Goal: Task Accomplishment & Management: Complete application form

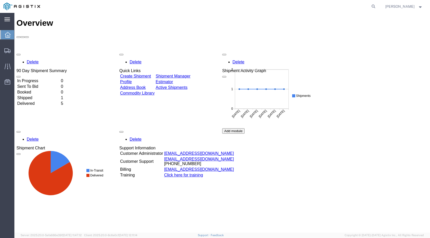
click at [12, 22] on div "main_menu Created with Sketch." at bounding box center [7, 19] width 14 height 13
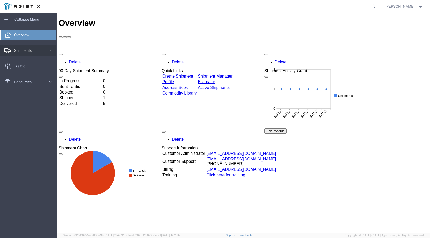
click at [22, 45] on span "Shipments" at bounding box center [24, 50] width 21 height 10
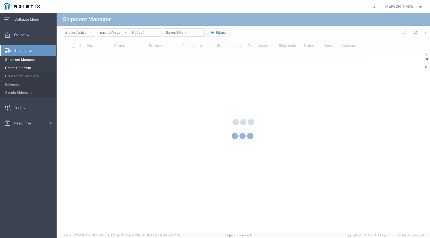
click at [26, 67] on span "Create Shipment" at bounding box center [29, 68] width 48 height 10
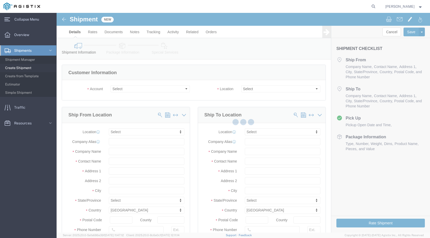
select select
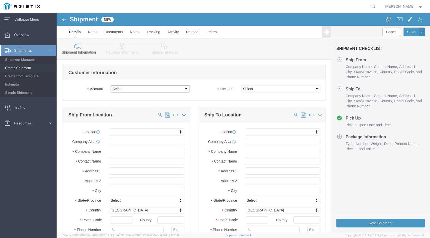
click select "Select Denso [GEOGRAPHIC_DATA] PG&E"
select select "9596"
click select "Select Denso [GEOGRAPHIC_DATA] PG&E"
select select
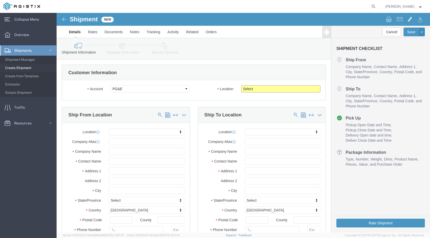
click select "Select All Others [GEOGRAPHIC_DATA] [GEOGRAPHIC_DATA] [GEOGRAPHIC_DATA] [GEOGRA…"
select select "23082"
click select "Select All Others [GEOGRAPHIC_DATA] [GEOGRAPHIC_DATA] [GEOGRAPHIC_DATA] [GEOGRA…"
click input "text"
type input "DEN"
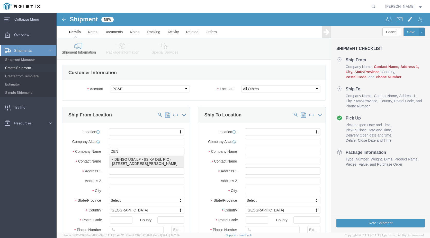
click p "- DENSO USA LP - ([GEOGRAPHIC_DATA]) [STREET_ADDRESS][PERSON_NAME]"
select select "[GEOGRAPHIC_DATA]"
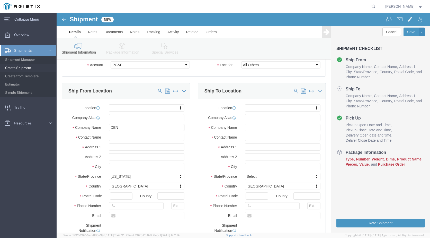
scroll to position [51, 0]
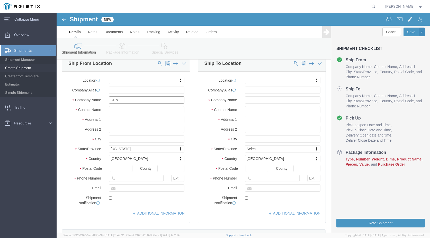
type input "DENSO USA LP"
drag, startPoint x: 89, startPoint y: 96, endPoint x: 33, endPoint y: 96, distance: 55.8
click div "Contact Name"
type input "[PERSON_NAME]"
drag, startPoint x: 70, startPoint y: 175, endPoint x: 47, endPoint y: 175, distance: 23.4
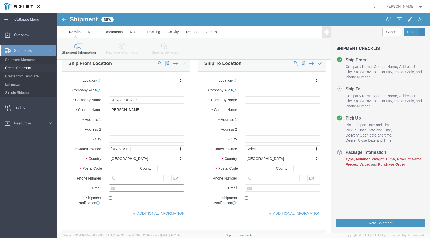
click div
type input "[EMAIL_ADDRESS][DOMAIN_NAME]"
click input "text"
type input "MROIS"
type input "[PERSON_NAME]"
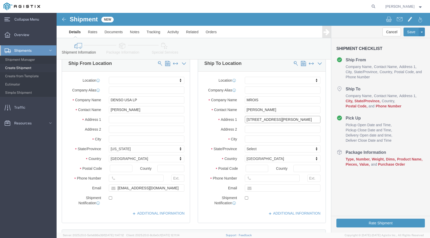
type input "[STREET_ADDRESS][PERSON_NAME]"
type input "FREMONT"
type input "C"
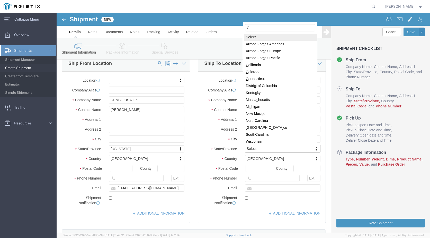
type input "CA"
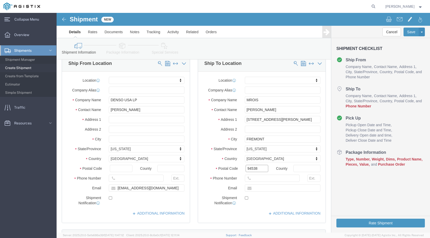
type input "94538"
type input "7077478420"
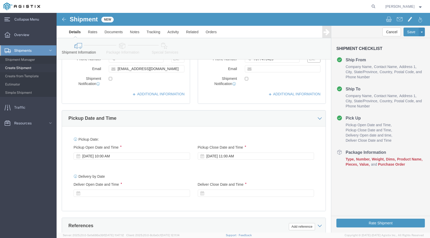
scroll to position [180, 0]
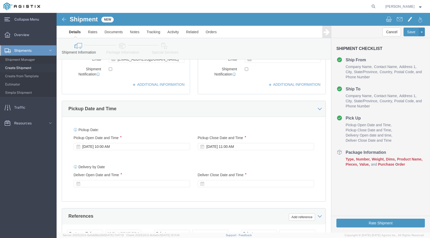
click div "[DATE] 11:00 AM"
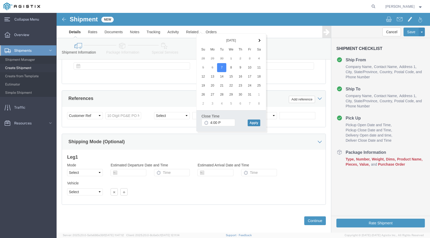
type input "4:00 PM"
click button "Apply"
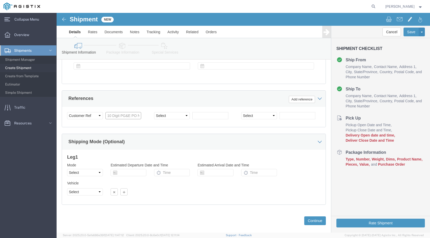
click input "text"
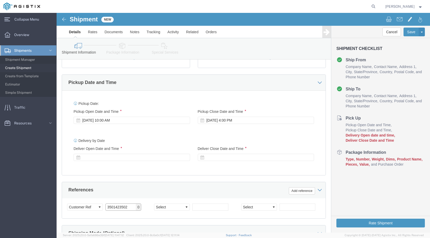
scroll to position [195, 0]
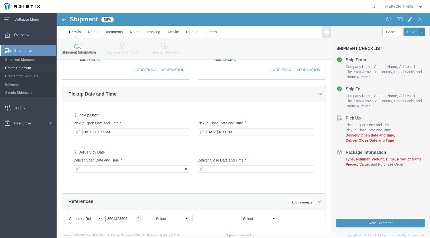
type input "3501423502"
click div
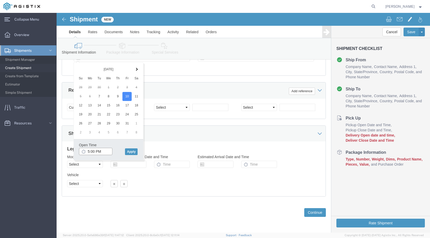
click input "5:00 PM"
type input "8:00 AM"
click button "Apply"
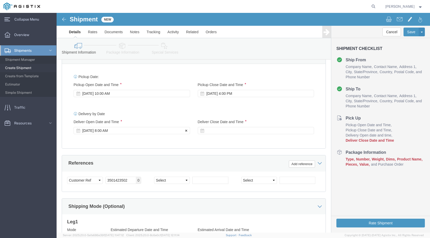
scroll to position [229, 0]
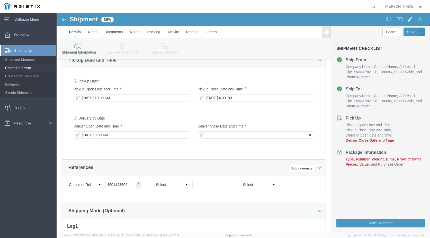
click div
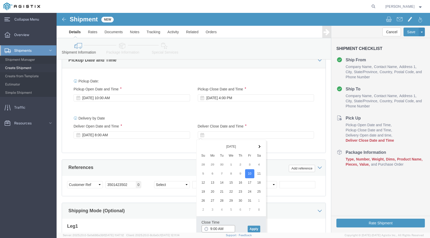
click input "9:00 AM"
type input "3:00 PM"
click button "Apply"
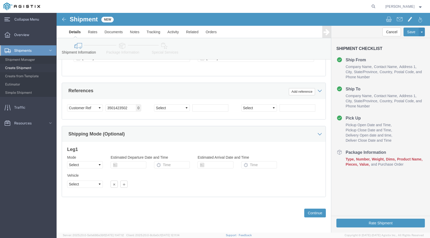
scroll to position [306, 0]
click select "Select Air Less than Truckload Multi-Leg Ocean Freight Rail Small Parcel Truckl…"
click div
click div "Please fix the following errors Customer Information Account Select Denso [GEOG…"
click button "Continue"
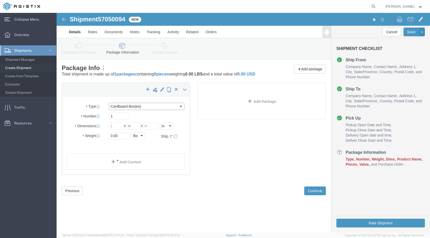
click select "Select Bulk Bundle(s) Cardboard Box(es) Carton(s) Crate(s) Drum(s) (Fiberboard)…"
select select "PSNS"
click select "Select Bulk Bundle(s) Cardboard Box(es) Carton(s) Crate(s) Drum(s) (Fiberboard)…"
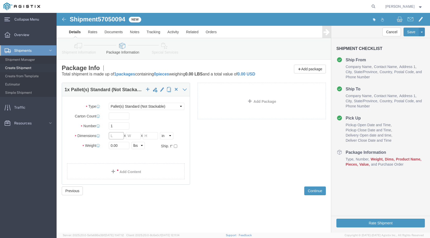
click input "text"
type input "40"
type input "48"
type input "36"
type input "185"
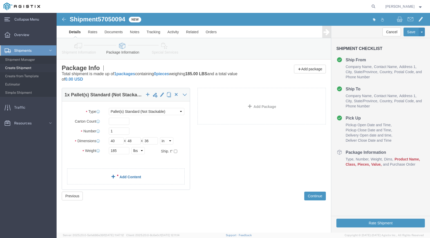
click div "1 x Pallet(s) Standard (Not Stackable) Package Type Select Bulk Bundle(s) Cardb…"
click link "Add Content"
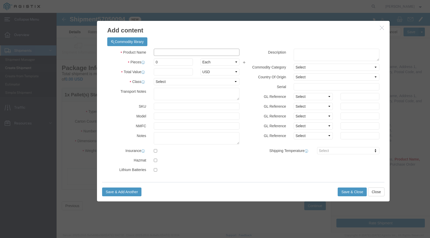
click input "text"
type input "DENSO 8'' OUTERWRAP"
click select "Select 50 55 60 65 70 85 92.5 100 125 175 250 300 400"
select select "55"
click select "Select 50 55 60 65 70 85 92.5 100 125 175 250 300 400"
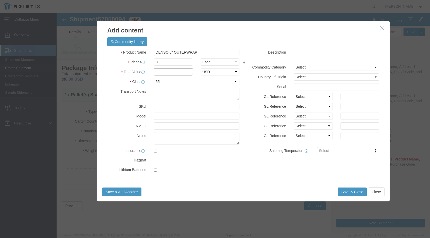
click input "text"
type input "7766.82"
select select "USD"
click button "Save & Close"
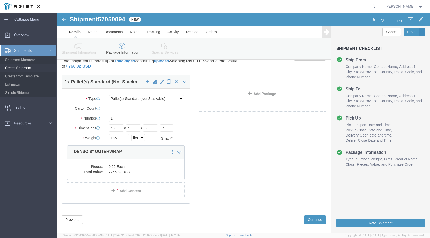
scroll to position [20, 0]
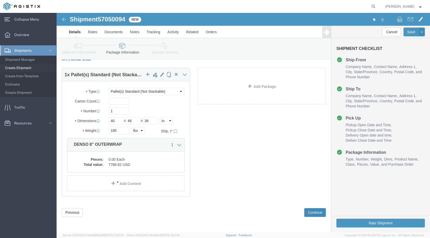
click button "Continue"
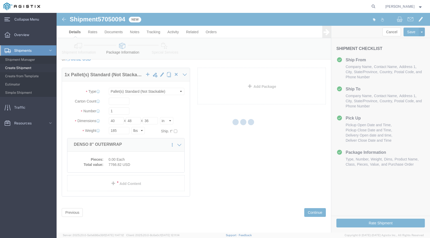
select select
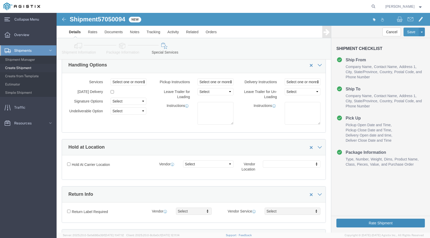
click button "Rate Shipment"
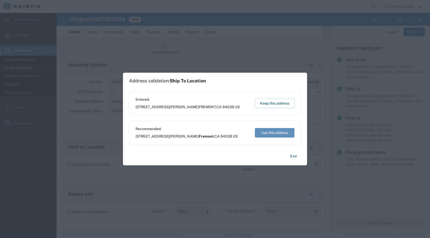
click at [281, 133] on button "Use this address" at bounding box center [275, 133] width 40 height 10
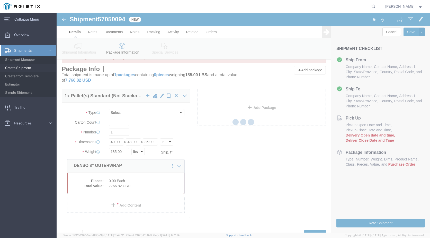
select select "PSNS"
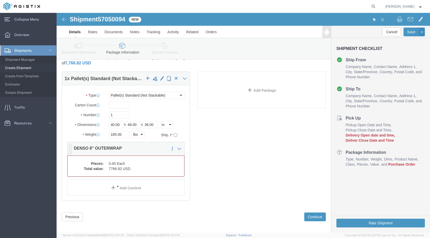
scroll to position [42, 0]
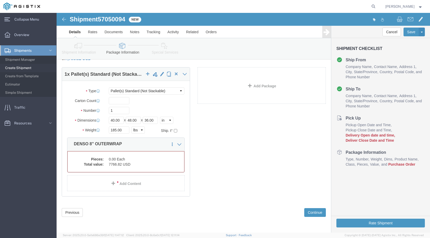
click dd "7766.82 USD"
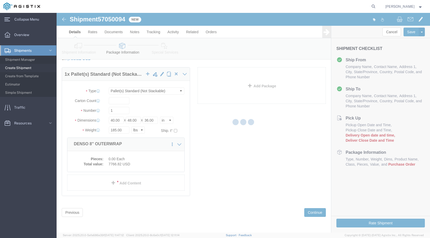
scroll to position [21, 0]
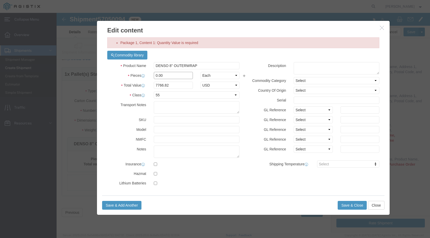
drag, startPoint x: 115, startPoint y: 61, endPoint x: 94, endPoint y: 65, distance: 21.9
click div "0.00"
type input "45"
type input "349506.9"
click button "Save & Close"
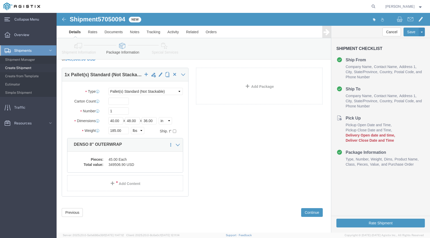
scroll to position [20, 0]
click button "Rate Shipment"
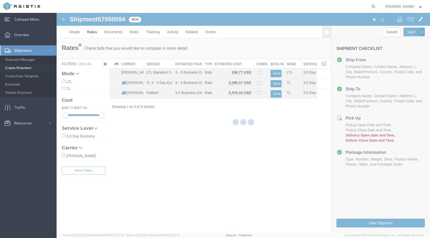
scroll to position [0, 0]
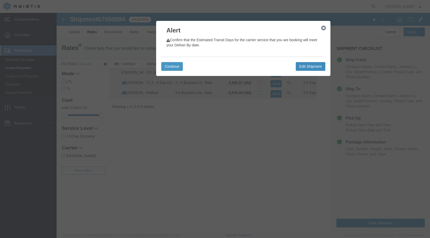
click at [314, 63] on button "Edit Shipment" at bounding box center [311, 66] width 30 height 9
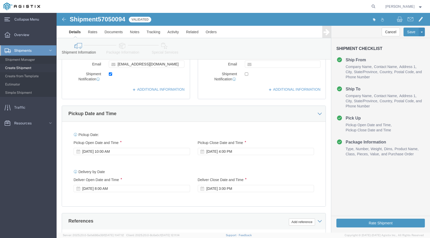
scroll to position [231, 0]
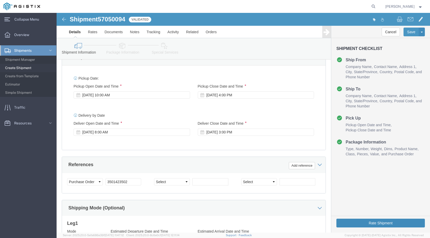
click button "Rate Shipment"
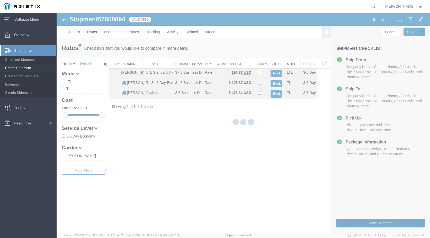
scroll to position [0, 0]
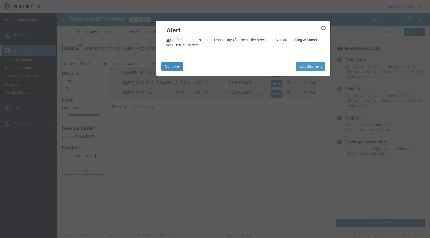
click at [179, 66] on button "Continue" at bounding box center [172, 66] width 22 height 9
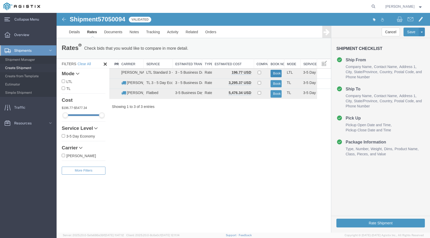
click at [278, 75] on button "Book" at bounding box center [276, 73] width 11 height 7
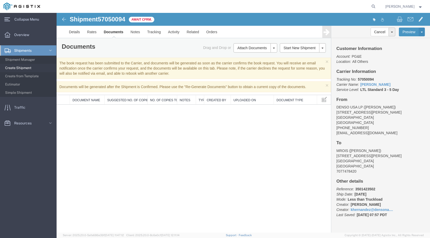
click at [20, 67] on span "Create Shipment" at bounding box center [29, 68] width 48 height 10
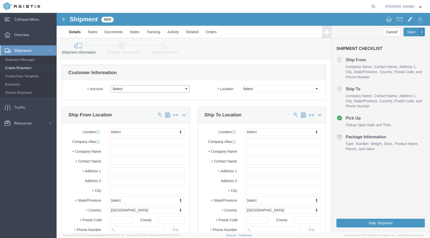
click select "Select Denso [GEOGRAPHIC_DATA] PG&E"
select select "109756"
click select "Select Denso [GEOGRAPHIC_DATA] PG&E"
select select
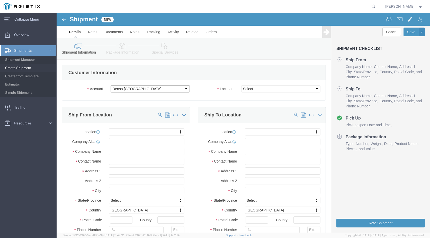
click select "Select Denso [GEOGRAPHIC_DATA] PG&E"
select select "9596"
click select "Select Denso [GEOGRAPHIC_DATA] PG&E"
select select
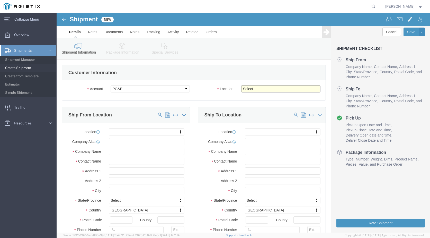
click select "Select All Others [GEOGRAPHIC_DATA] [GEOGRAPHIC_DATA] [GEOGRAPHIC_DATA] [GEOGRA…"
select select "23082"
click select "Select All Others [GEOGRAPHIC_DATA] [GEOGRAPHIC_DATA] [GEOGRAPHIC_DATA] [GEOGRA…"
click input "text"
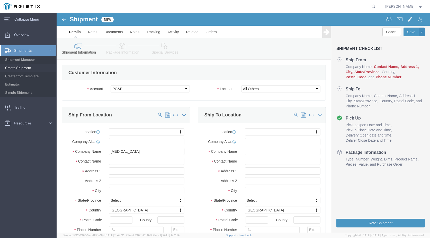
type input "DENSO"
click p "- DENSO USA LP - ([GEOGRAPHIC_DATA]) [STREET_ADDRESS][PERSON_NAME]"
select select "[GEOGRAPHIC_DATA]"
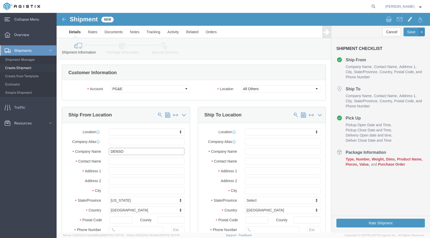
type input "DENSO USA LP"
drag, startPoint x: 86, startPoint y: 146, endPoint x: 41, endPoint y: 149, distance: 45.9
click div "Contact Name"
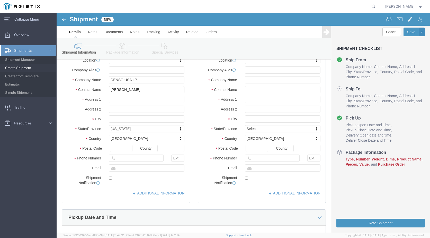
scroll to position [77, 0]
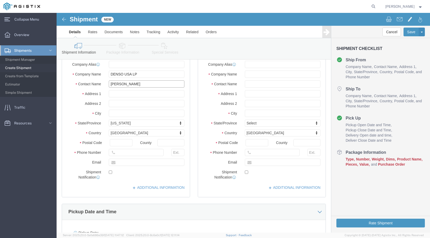
type input "[PERSON_NAME]"
drag, startPoint x: 71, startPoint y: 149, endPoint x: 57, endPoint y: 152, distance: 14.8
click input "text"
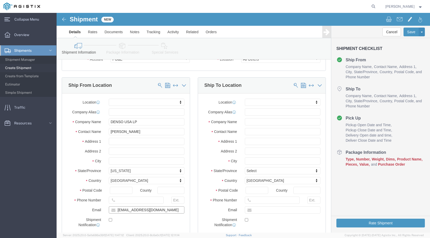
scroll to position [26, 0]
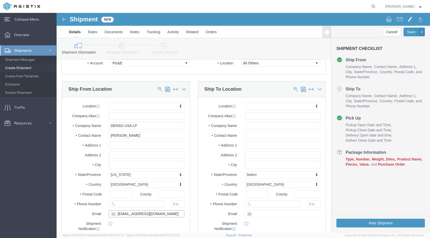
type input "[EMAIL_ADDRESS][DOMAIN_NAME]"
click input "text"
type input "MROIS"
type input "[PERSON_NAME]"
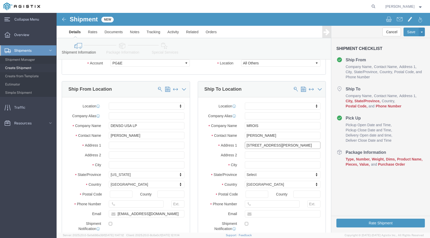
type input "[STREET_ADDRESS][PERSON_NAME]"
type input "FREMONT"
type input "C"
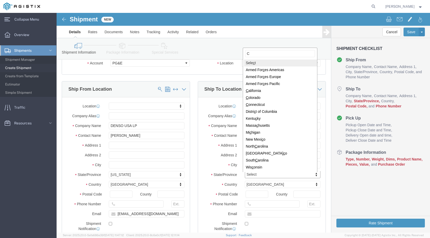
type input "CA"
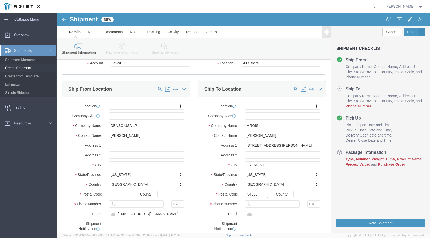
type input "94538"
type input "7077478420"
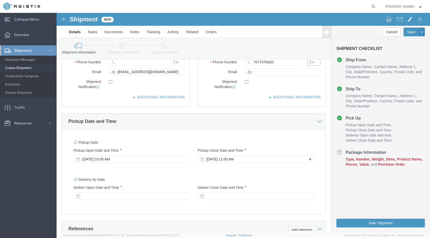
scroll to position [180, 0]
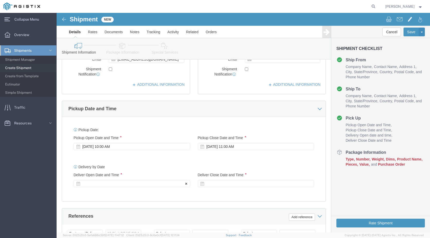
click div
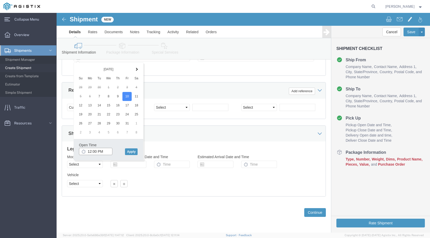
click input "12:00 PM"
type input "8:00 AM"
click button "Apply"
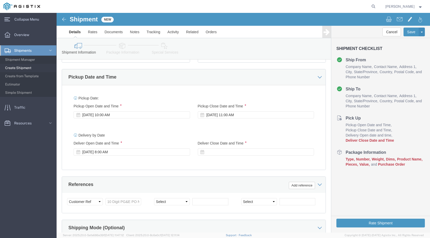
scroll to position [203, 0]
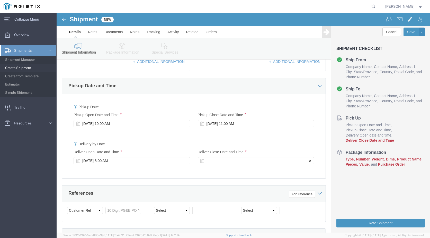
click div
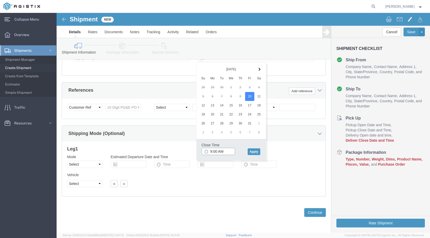
click input "9:00 AM"
type input "3:00 PM"
click button "Apply"
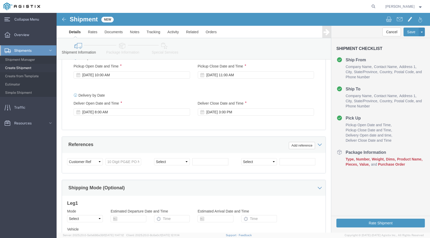
scroll to position [280, 0]
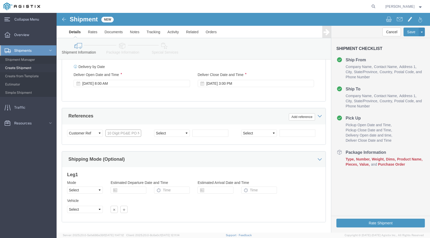
click input "text"
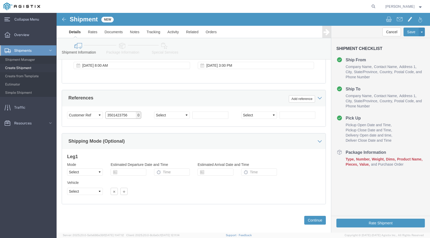
scroll to position [306, 0]
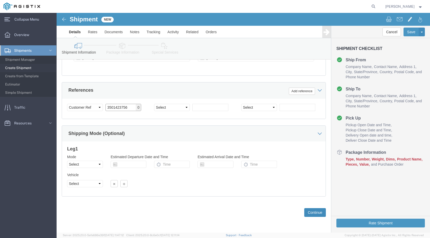
type input "3501423756"
click button "Continue"
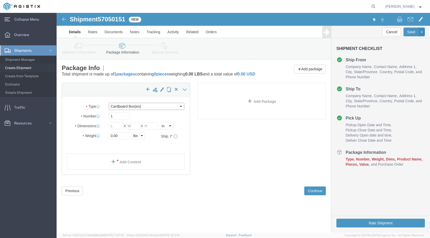
click select "Select Bulk Bundle(s) Cardboard Box(es) Carton(s) Crate(s) Drum(s) (Fiberboard)…"
select select "PSNS"
click select "Select Bulk Bundle(s) Cardboard Box(es) Carton(s) Crate(s) Drum(s) (Fiberboard)…"
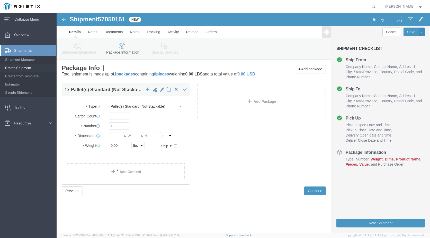
click div "Package Type Select Bulk Bundle(s) Cardboard Box(es) Carton(s) Crate(s) Drum(s)…"
click input "text"
type input "40"
type input "48"
type input "36"
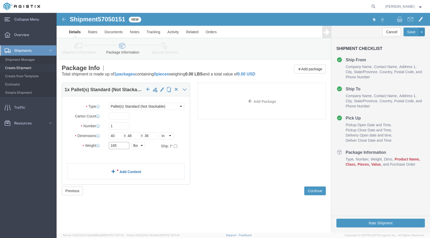
type input "165"
click link "Add Content"
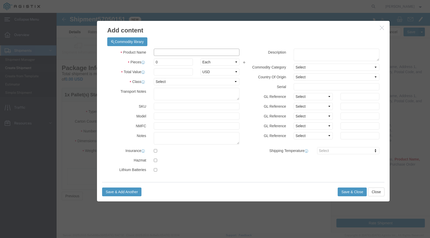
click input "text"
type input "DENSO 4'' GLASSOUTERWRAP"
type input "120"
click select "Select 50 55 60 65 70 85 92.5 100 125 175 250 300 400"
select select "55"
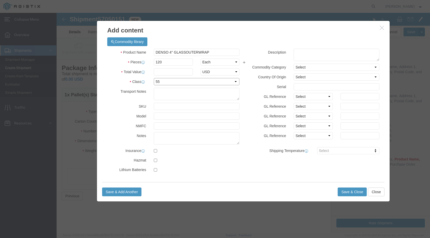
click select "Select 50 55 60 65 70 85 92.5 100 125 175 250 300 400"
click input "text"
type input "10294.05"
select select "USD"
click button "Save & Close"
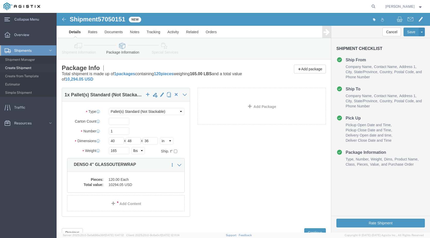
scroll to position [20, 0]
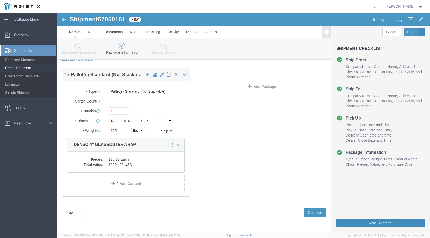
click button "Rate Shipment"
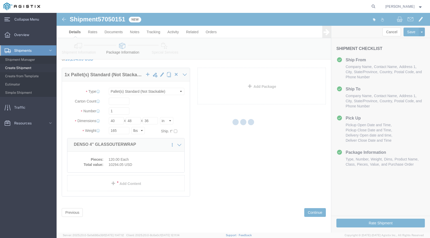
scroll to position [0, 0]
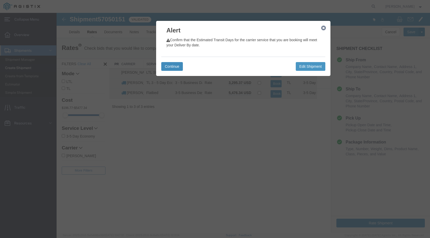
click at [180, 66] on button "Continue" at bounding box center [172, 66] width 22 height 9
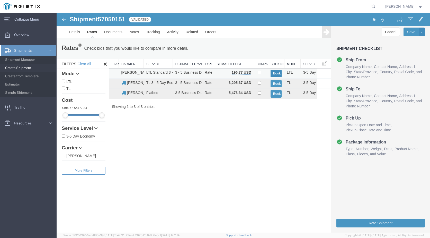
click at [276, 75] on button "Book" at bounding box center [276, 73] width 11 height 7
